Goal: Task Accomplishment & Management: Use online tool/utility

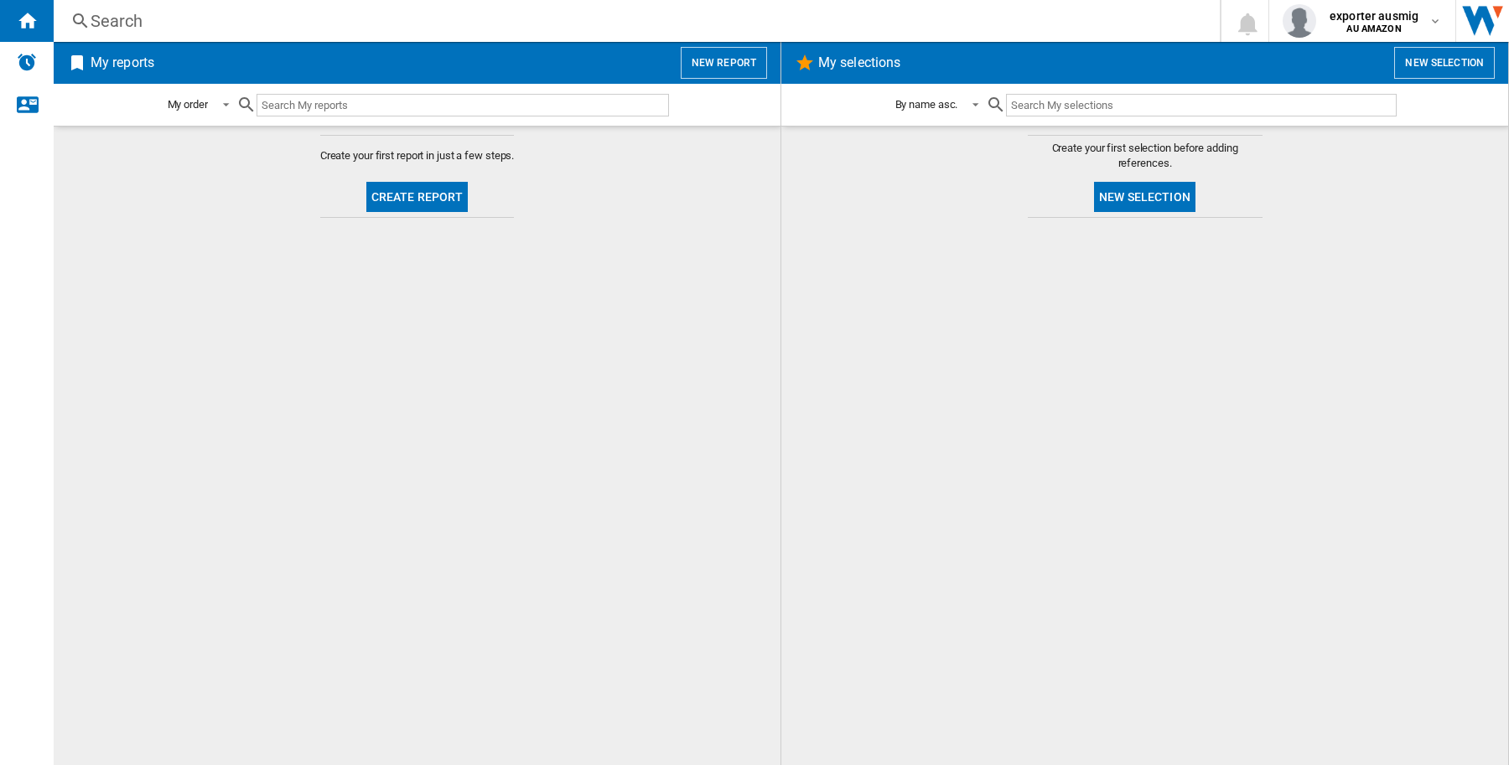
click at [723, 50] on button "New report" at bounding box center [724, 63] width 86 height 32
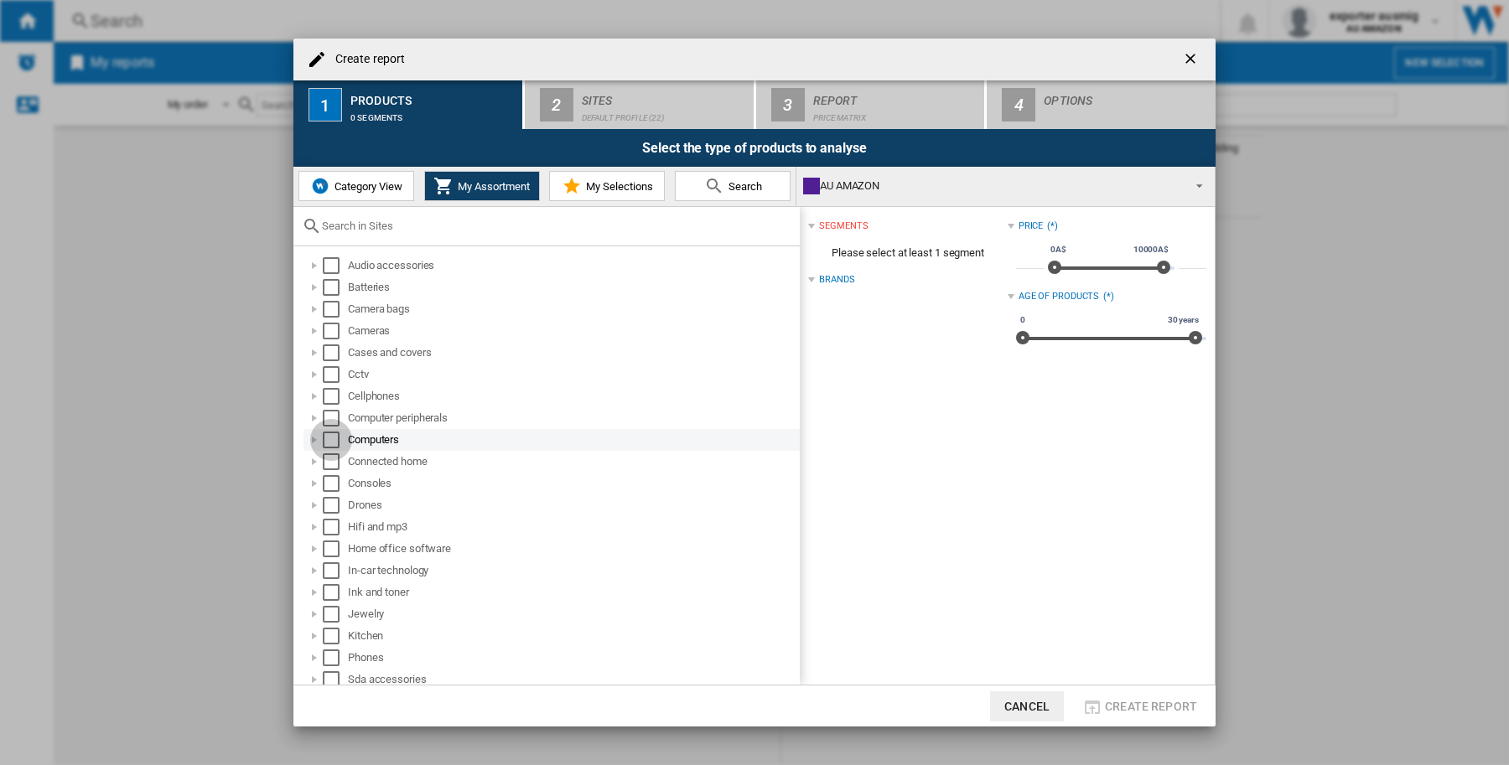
click at [328, 434] on div "Select" at bounding box center [331, 440] width 17 height 17
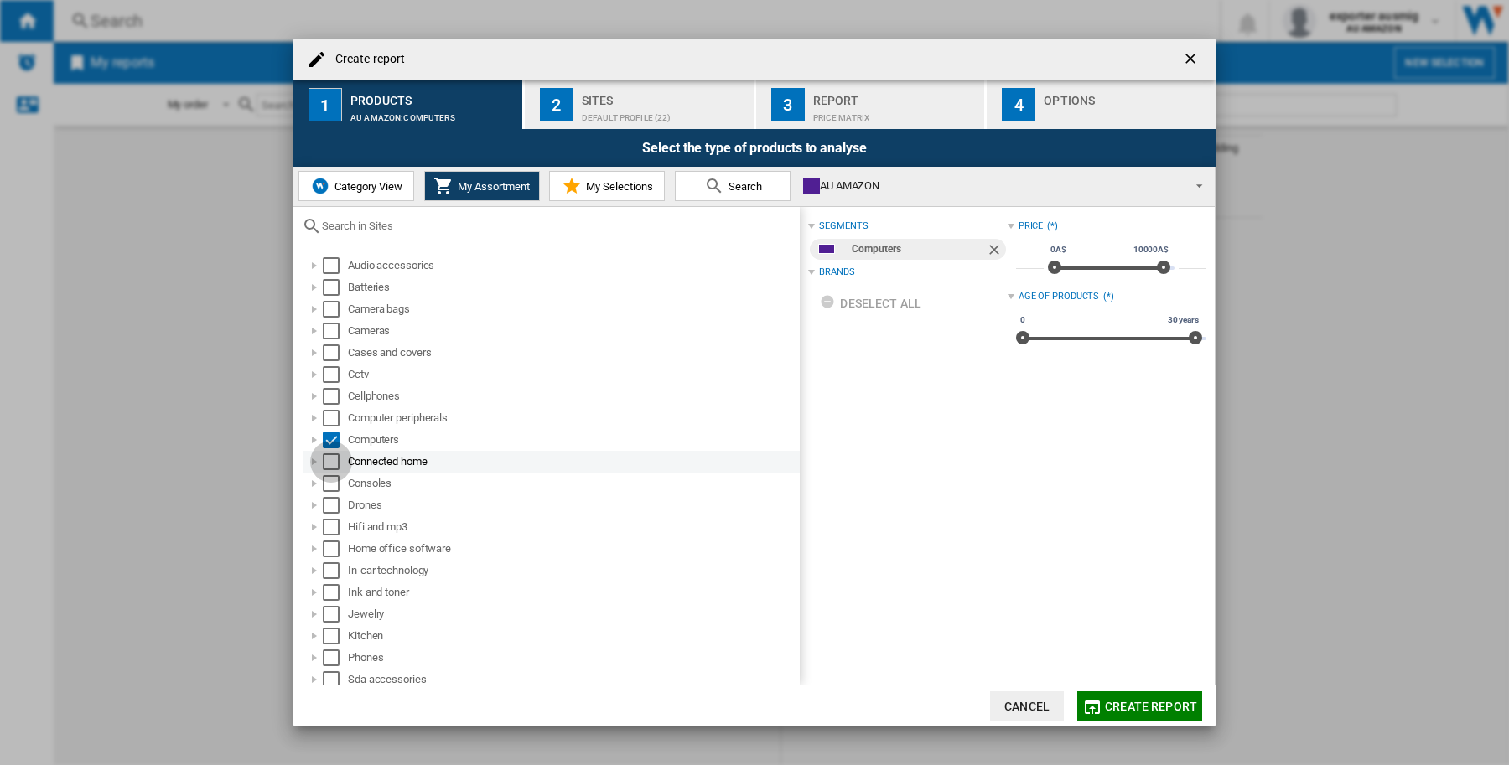
click at [329, 461] on div "Select" at bounding box center [331, 461] width 17 height 17
click at [339, 193] on span "Category View" at bounding box center [366, 186] width 72 height 13
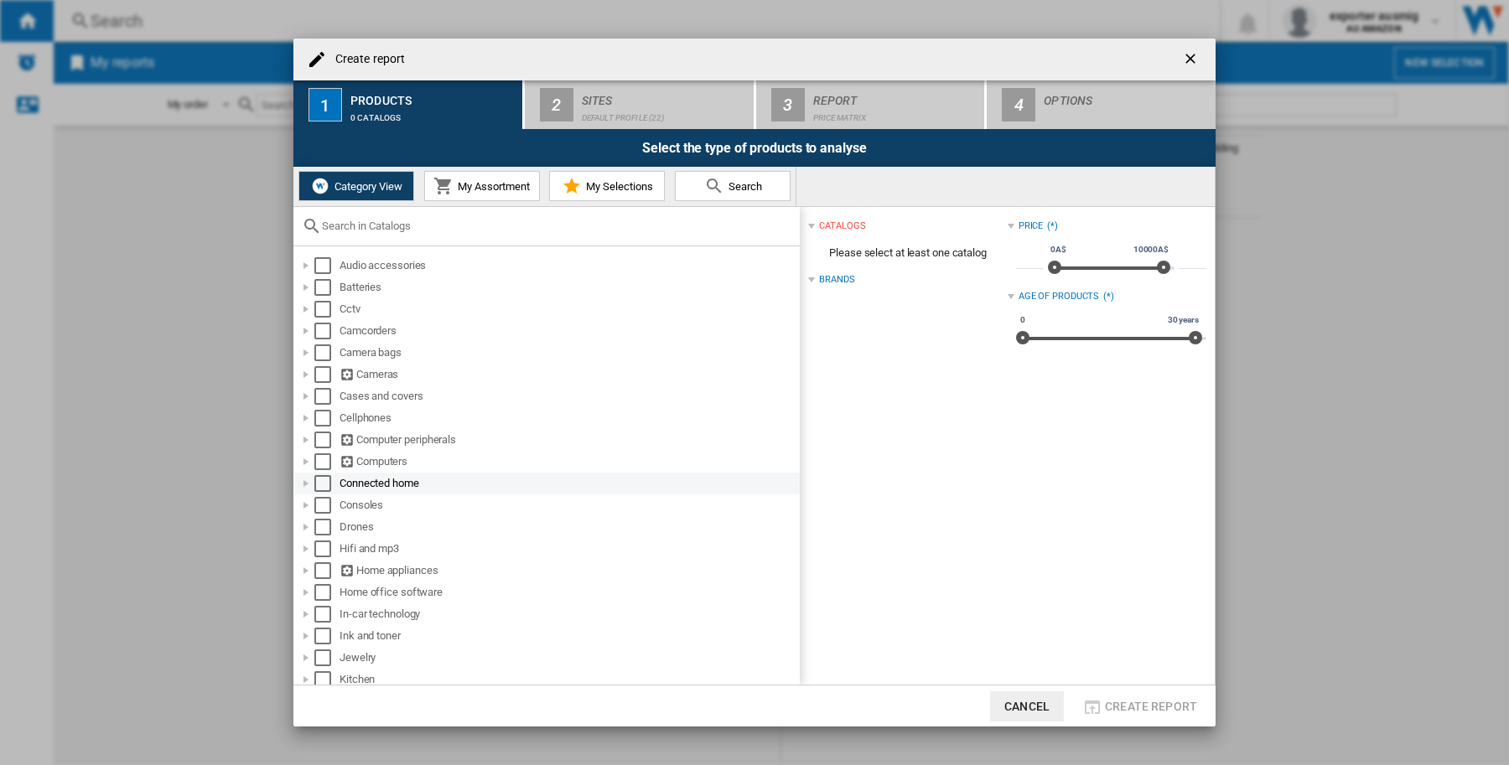
click at [317, 483] on div "Select" at bounding box center [322, 483] width 17 height 17
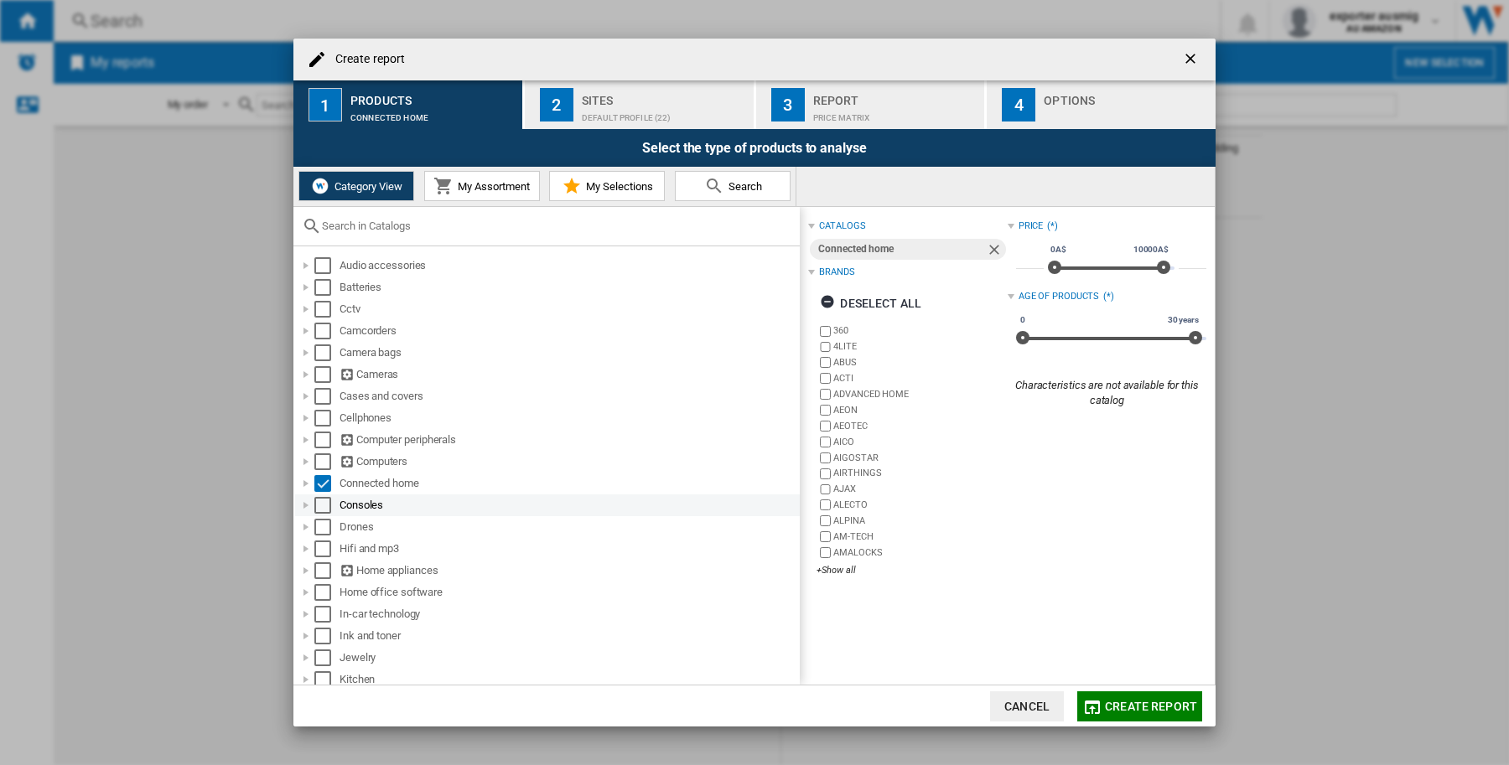
click at [325, 497] on div "Select" at bounding box center [322, 505] width 17 height 17
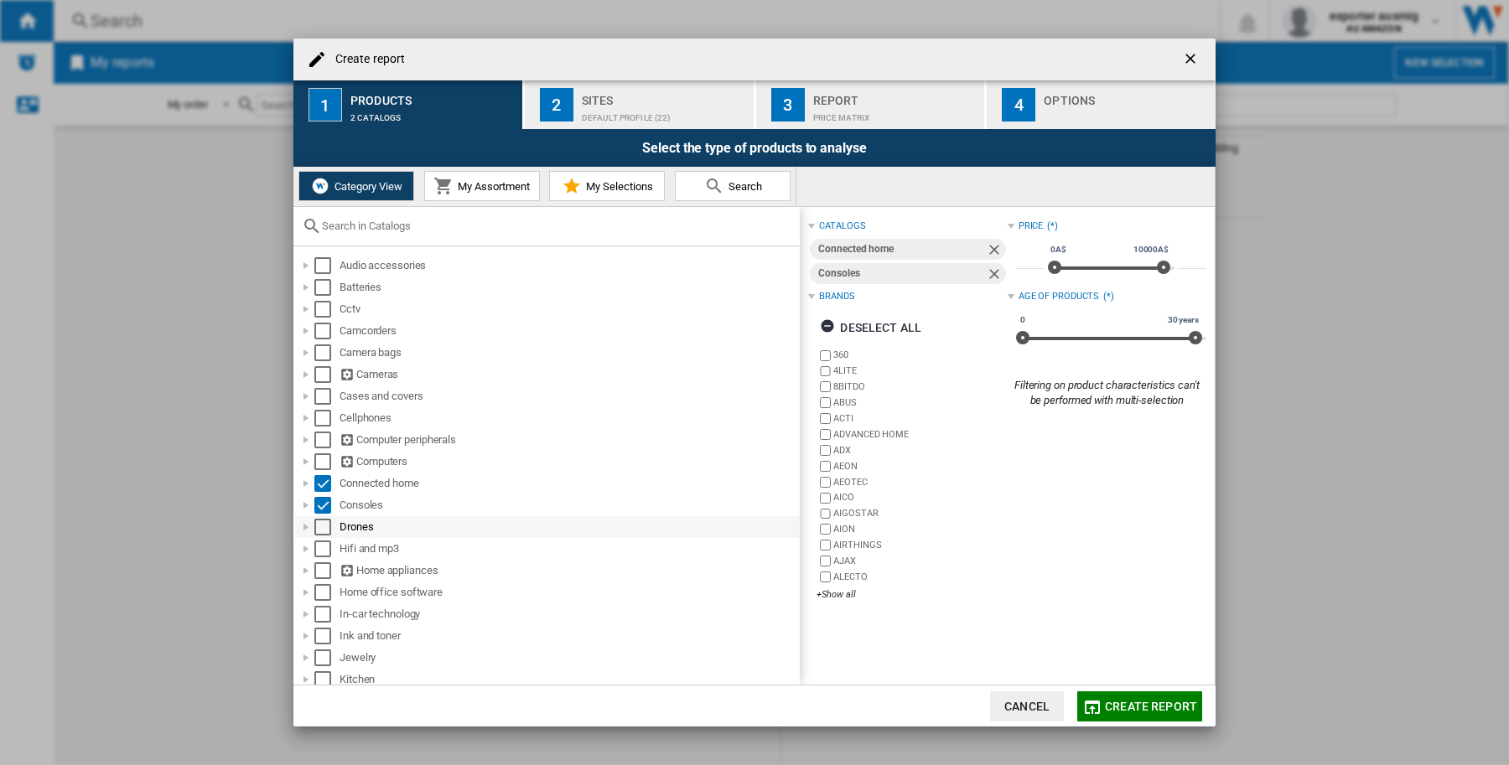
click at [325, 521] on div "Select" at bounding box center [322, 527] width 17 height 17
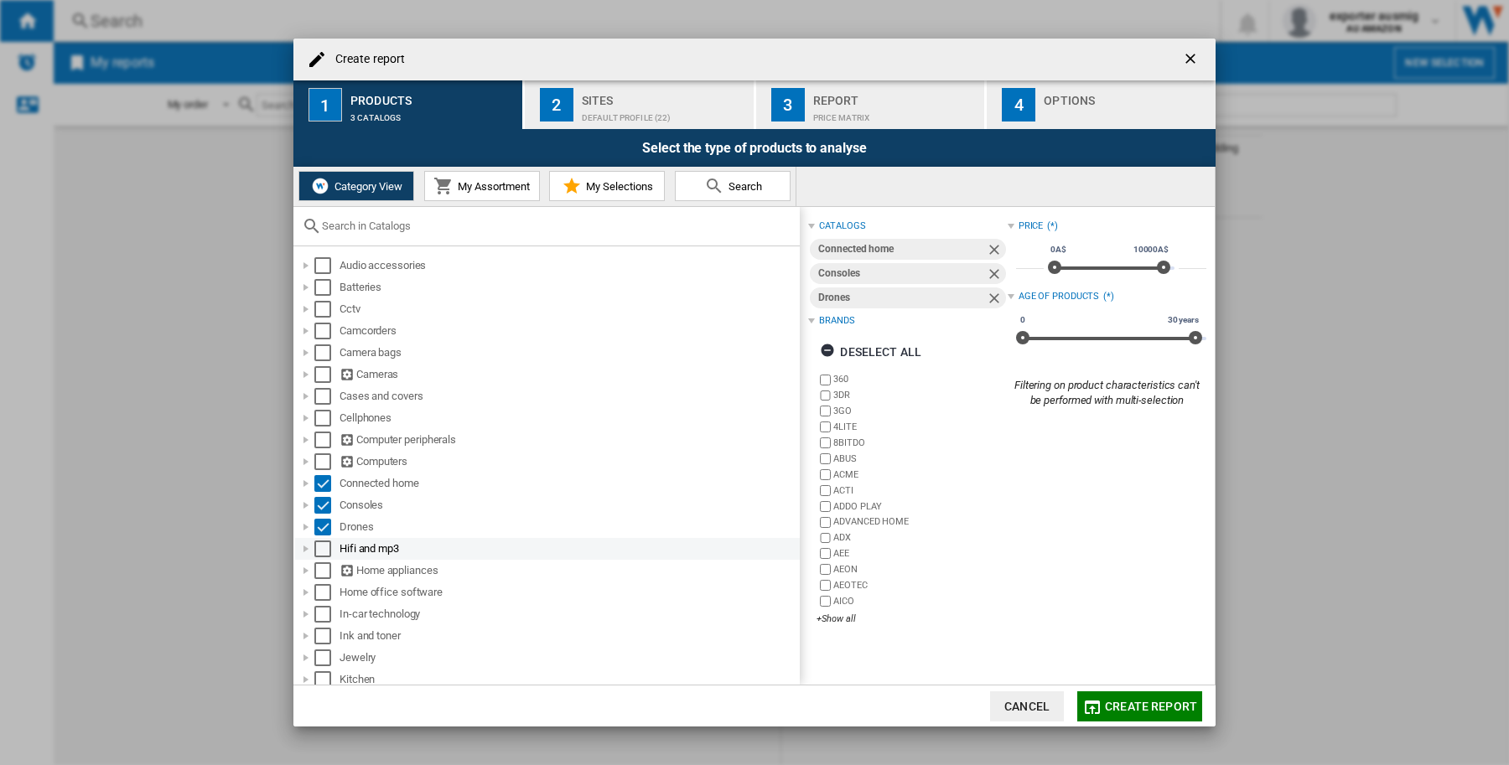
click at [334, 541] on md-checkbox "Select" at bounding box center [326, 549] width 25 height 17
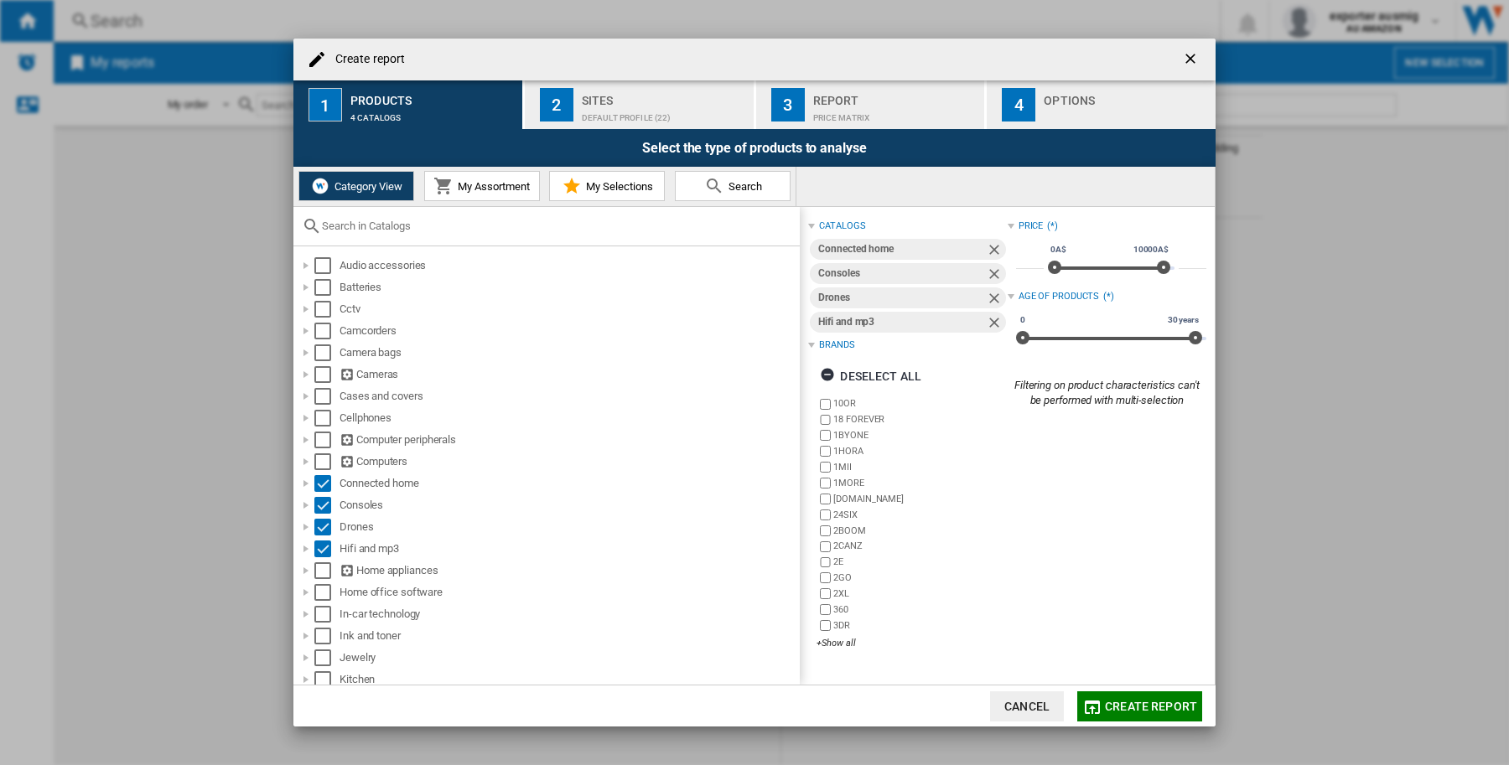
click at [486, 182] on span "My Assortment" at bounding box center [491, 186] width 76 height 13
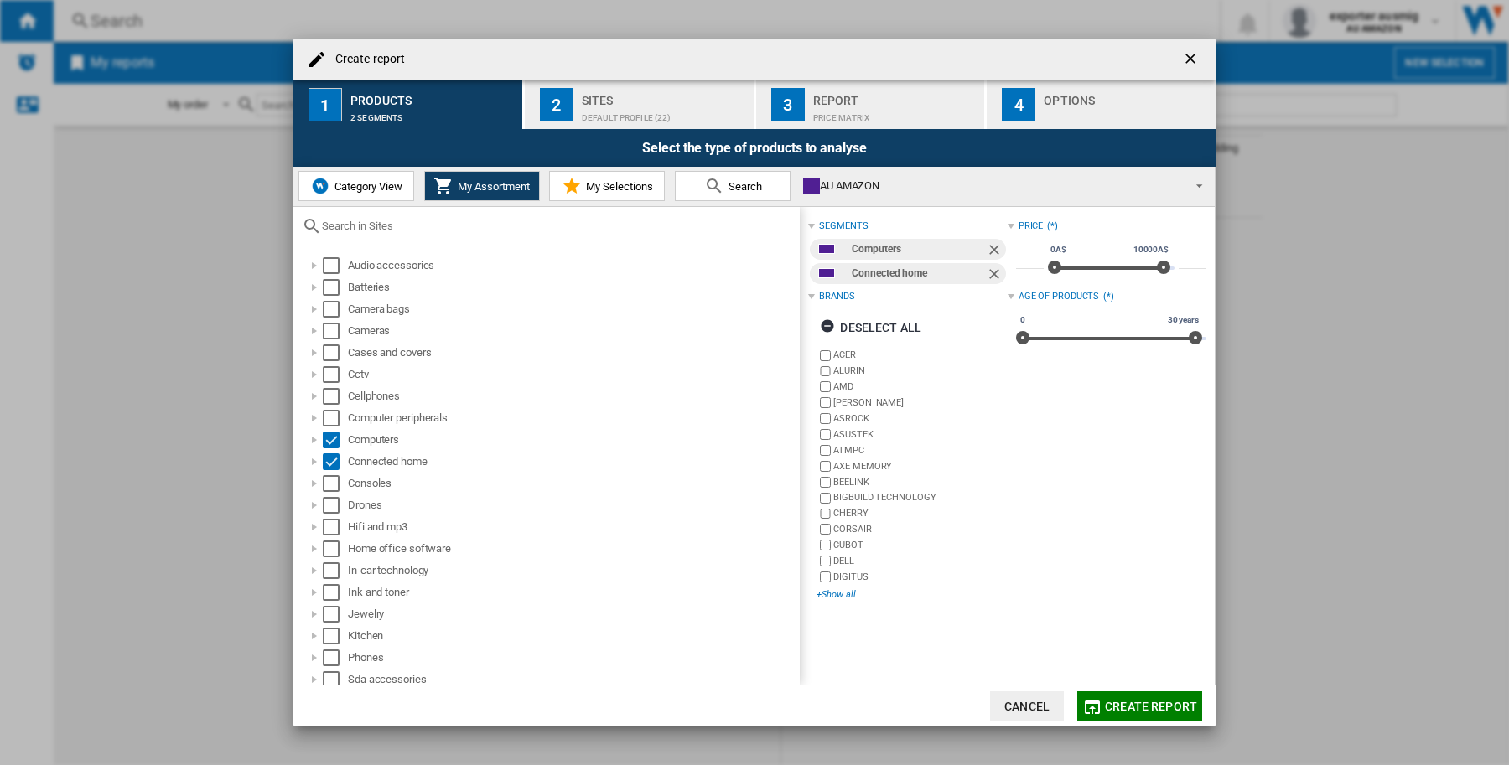
click at [827, 592] on div "+Show all" at bounding box center [911, 594] width 190 height 13
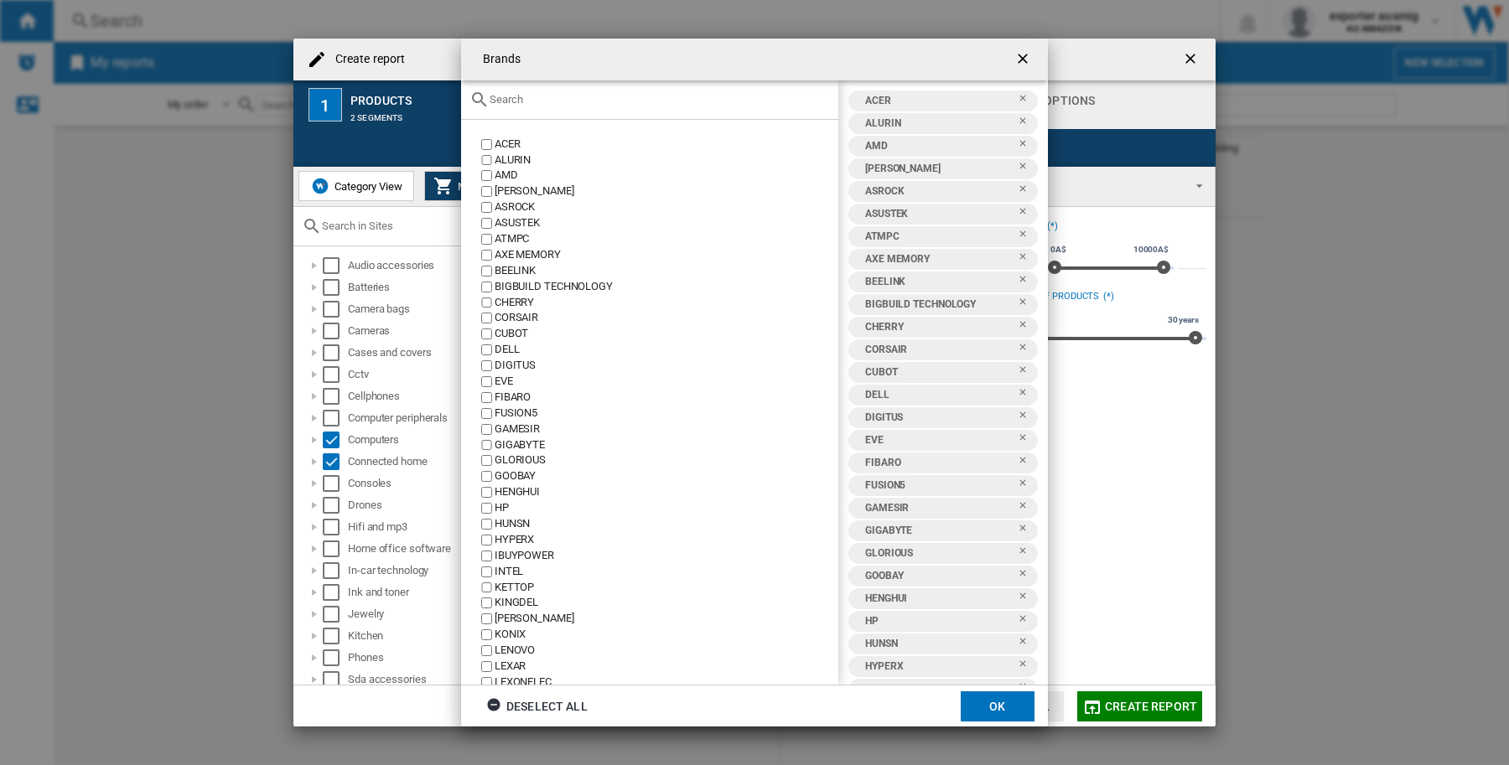
click at [577, 101] on input "text" at bounding box center [659, 99] width 340 height 13
click at [541, 101] on input "text" at bounding box center [659, 99] width 340 height 13
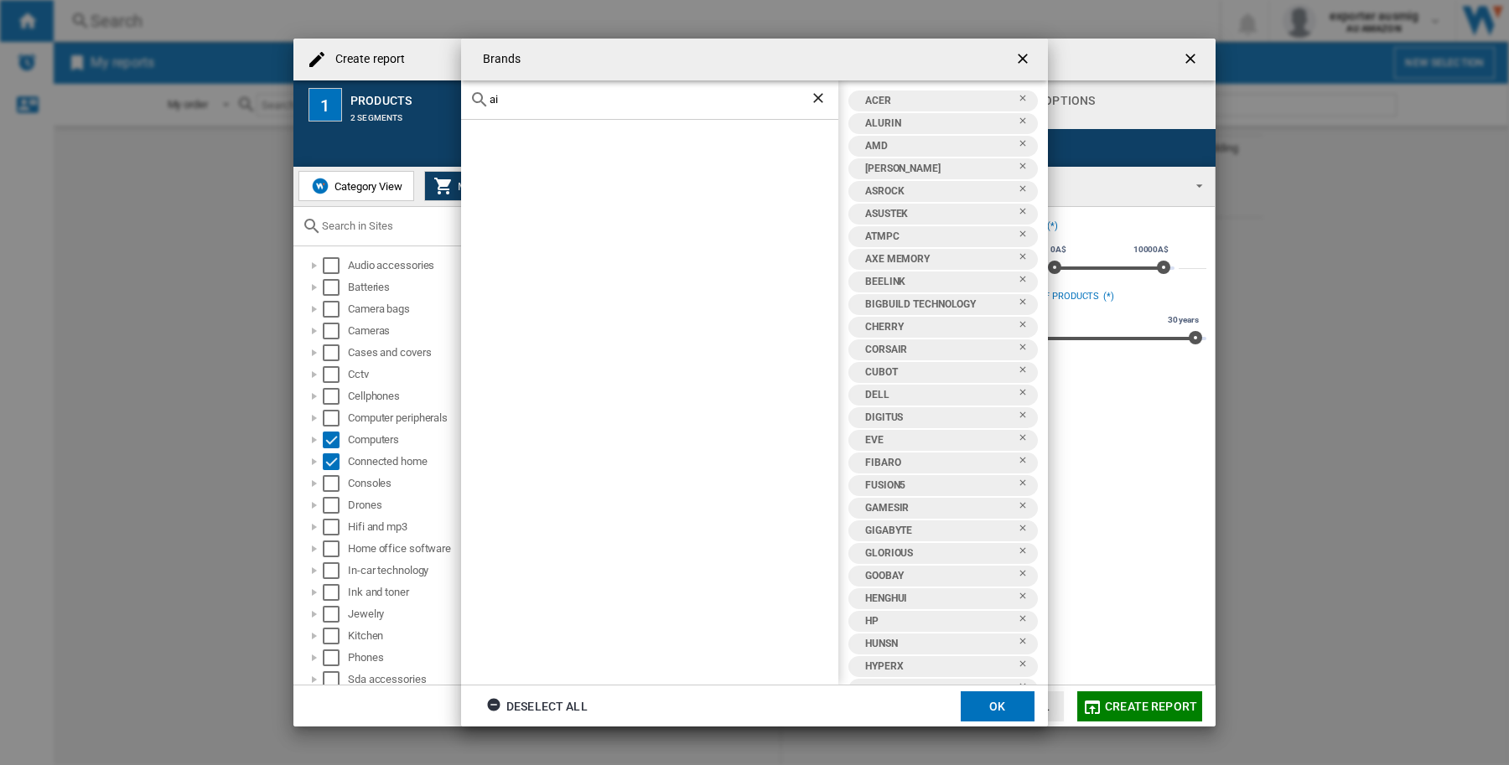
type input "a"
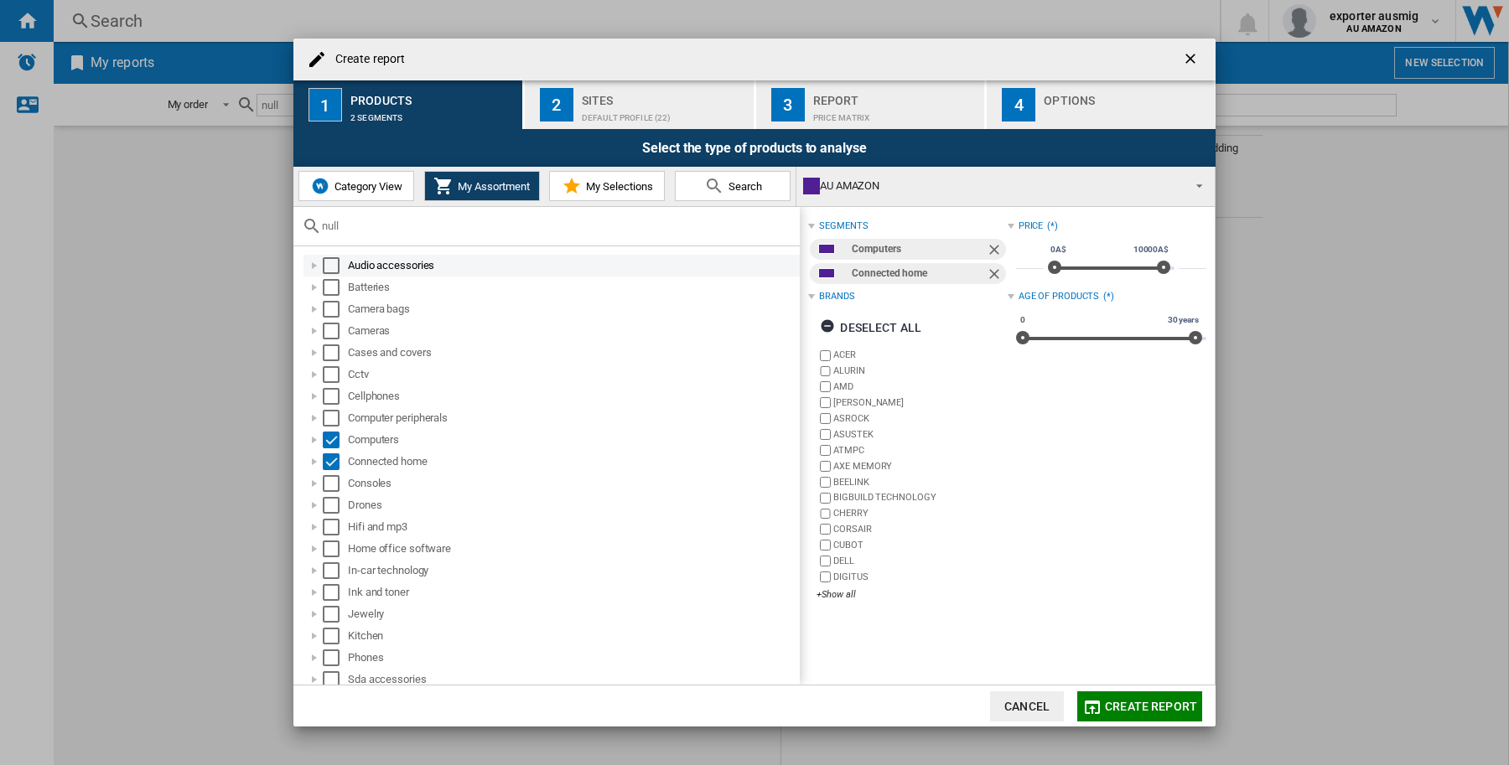
click at [332, 264] on div "Select" at bounding box center [331, 265] width 17 height 17
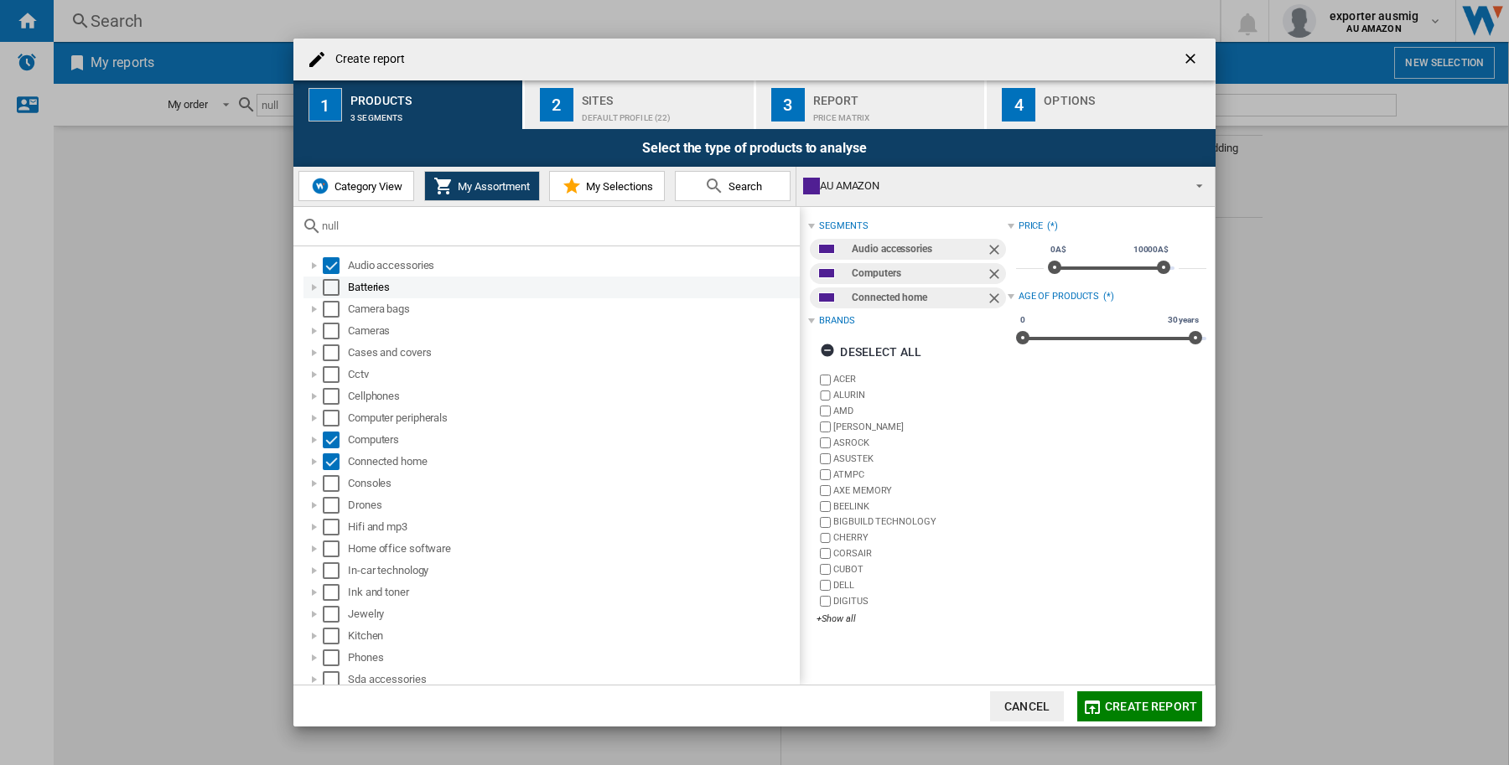
click at [327, 281] on div "Select" at bounding box center [331, 287] width 17 height 17
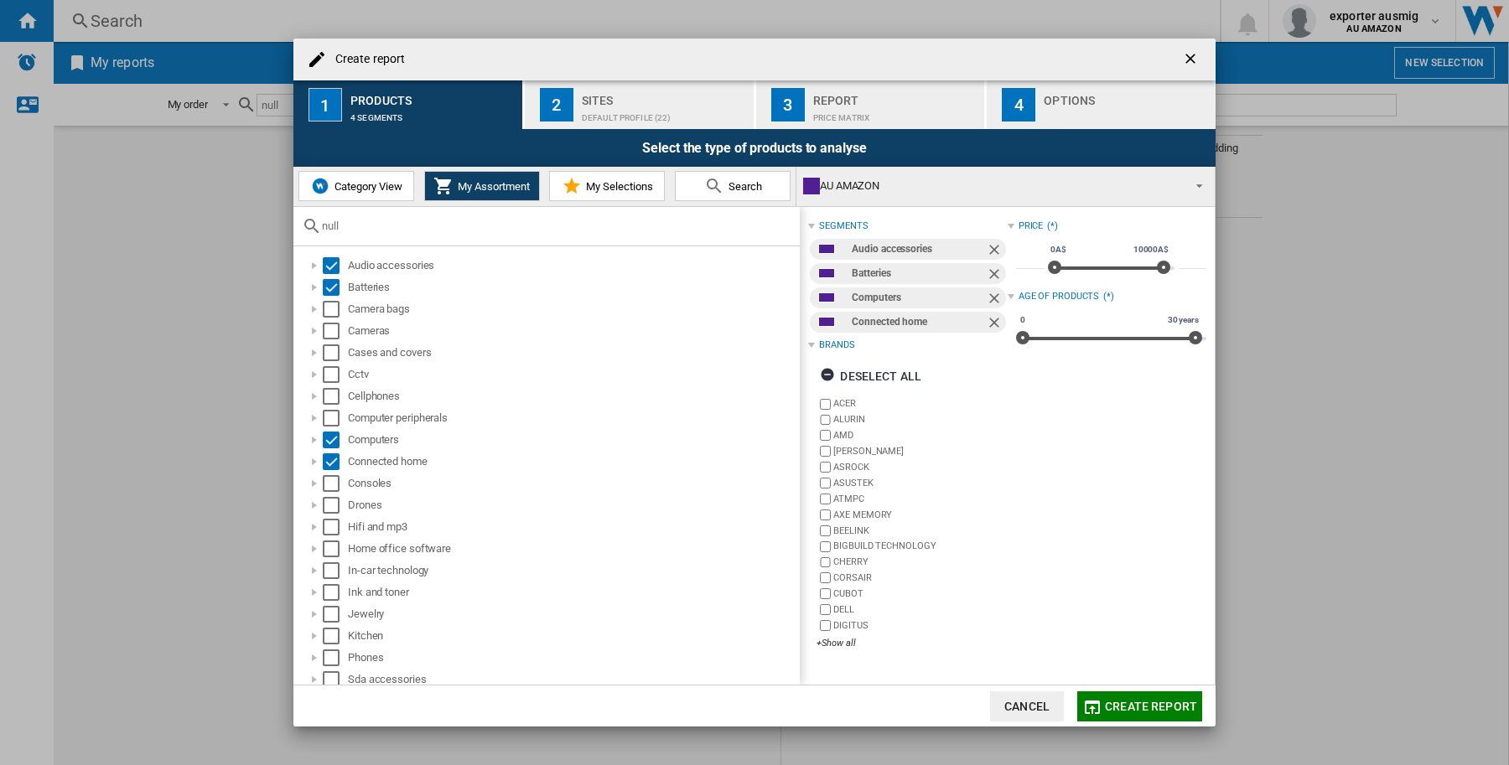
click at [379, 184] on span "Category View" at bounding box center [366, 186] width 72 height 13
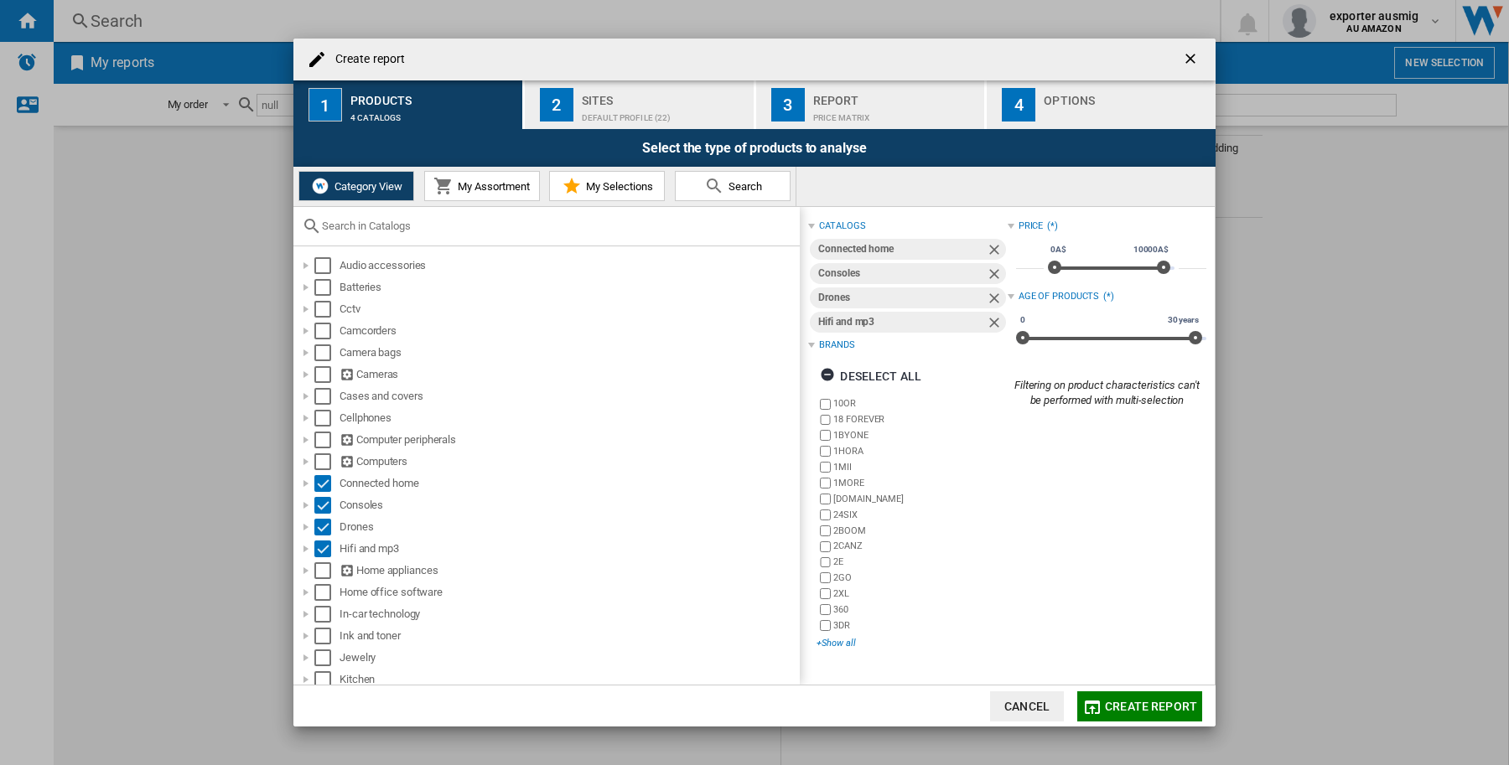
click at [842, 643] on div "+Show all" at bounding box center [911, 643] width 190 height 13
click at [1019, 52] on div "Create report" at bounding box center [754, 60] width 922 height 42
click at [998, 701] on button "Cancel" at bounding box center [1027, 706] width 74 height 30
